Goal: Obtain resource: Obtain resource

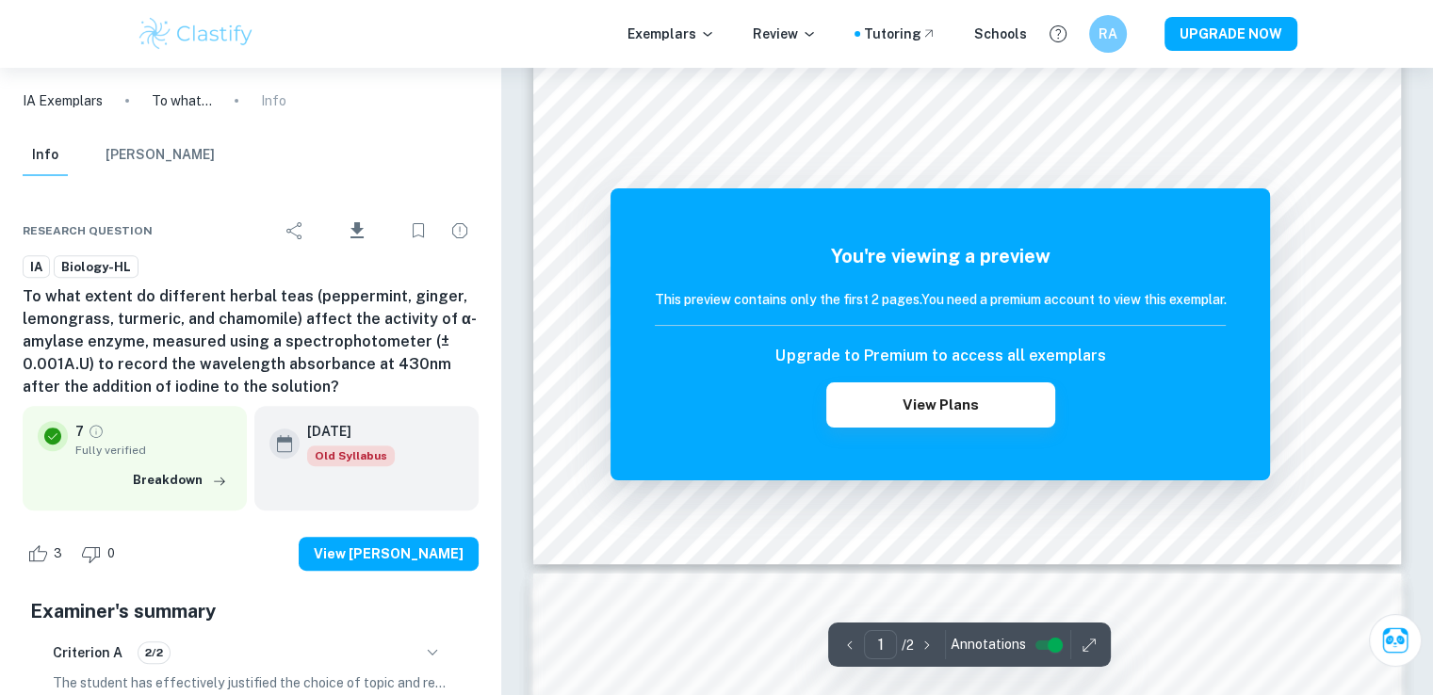
scroll to position [646, 0]
click at [1011, 411] on button "View Plans" at bounding box center [940, 404] width 228 height 45
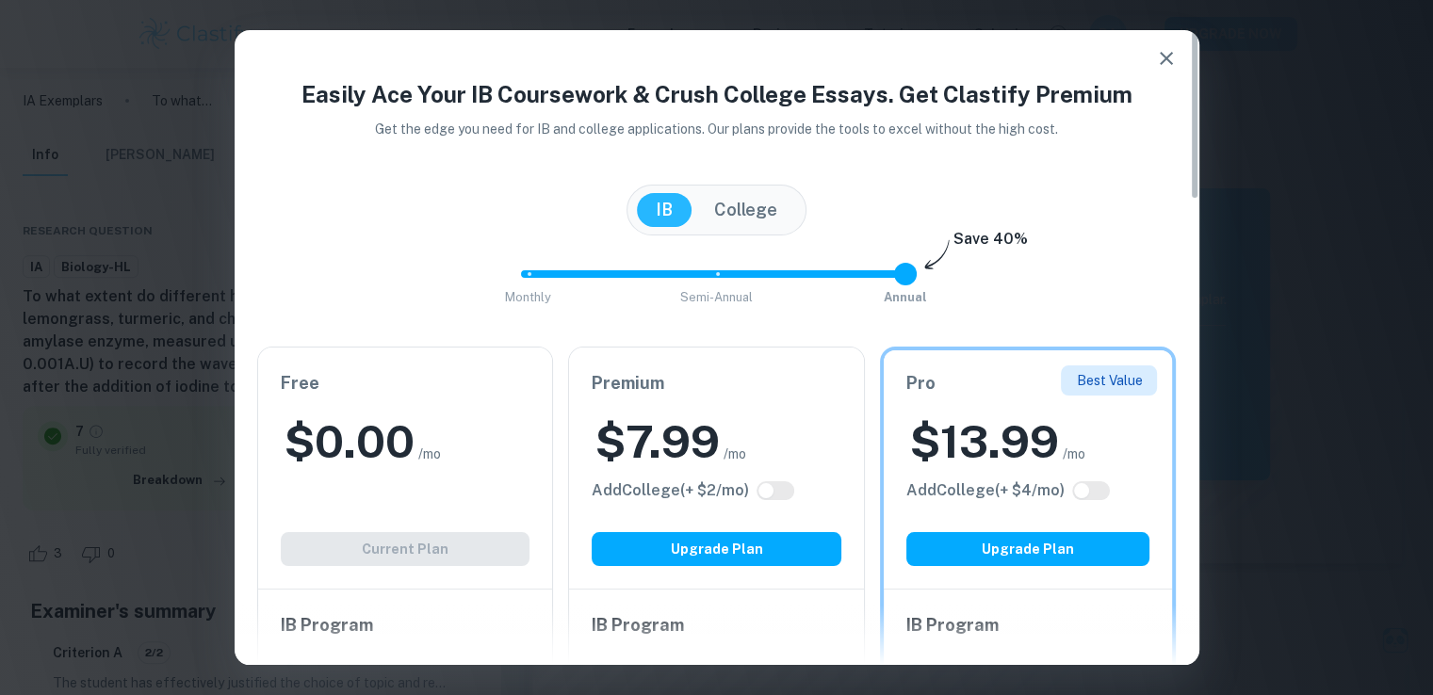
click at [1173, 65] on icon "button" at bounding box center [1166, 58] width 23 height 23
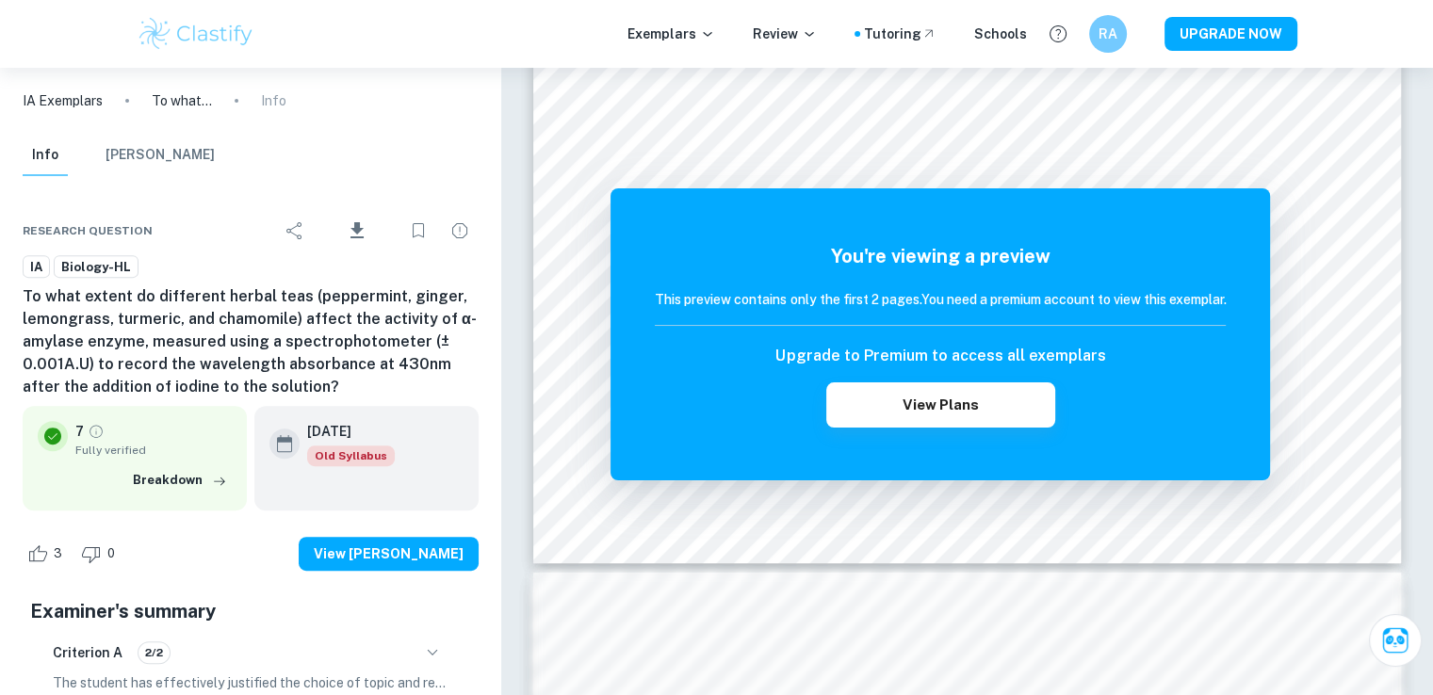
drag, startPoint x: 5, startPoint y: 314, endPoint x: 36, endPoint y: 302, distance: 33.1
click at [32, 306] on div "Research question Download IA Biology-HL To what extent do different herbal tea…" at bounding box center [250, 653] width 501 height 939
click at [22, 297] on div "Research question Download IA Biology-HL To what extent do different herbal tea…" at bounding box center [250, 653] width 501 height 939
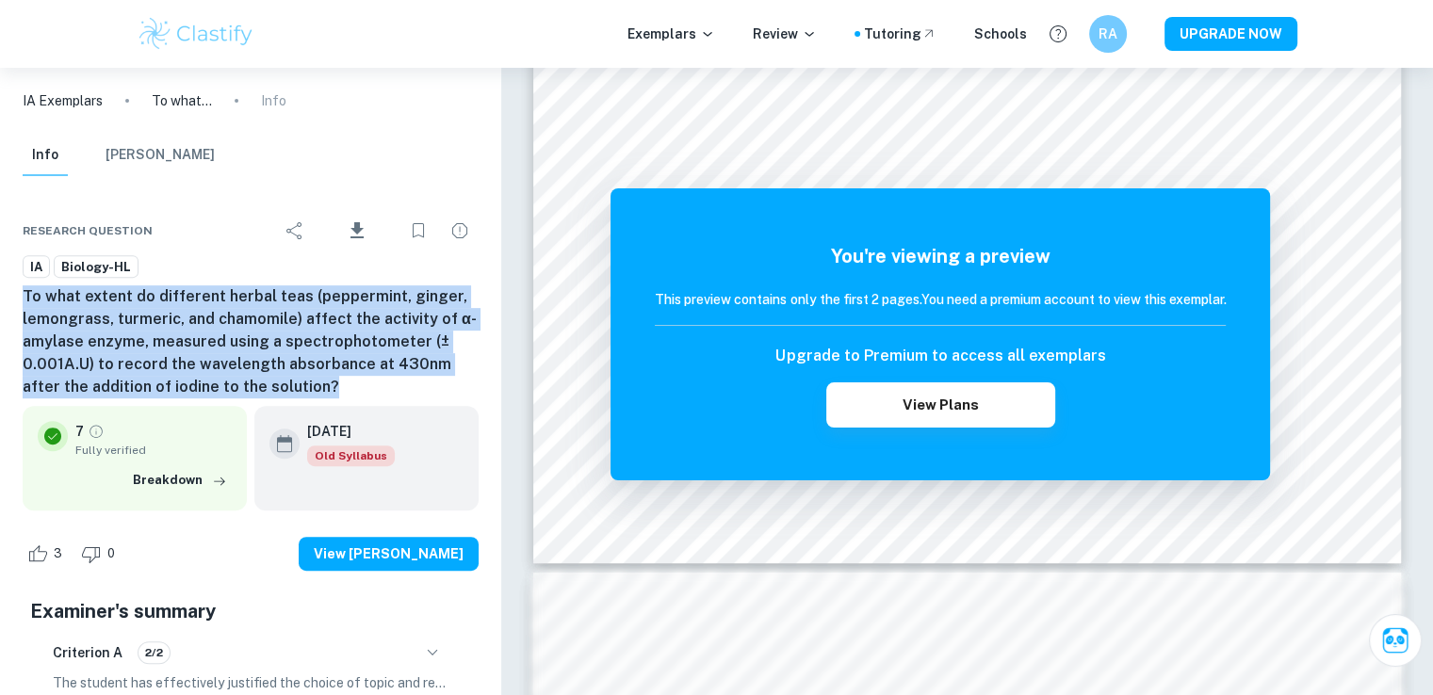
drag, startPoint x: 24, startPoint y: 295, endPoint x: 305, endPoint y: 385, distance: 295.9
click at [305, 385] on h6 "To what extent do different herbal teas (peppermint, ginger, lemongrass, turmer…" at bounding box center [251, 341] width 456 height 113
copy h6 "To what extent do different herbal teas (peppermint, ginger, lemongrass, turmer…"
